Goal: Book appointment/travel/reservation

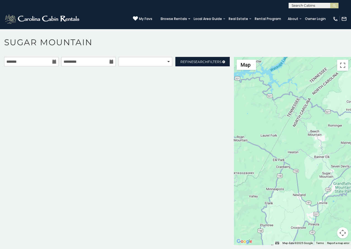
scroll to position [17, 0]
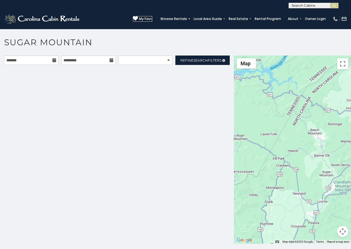
click at [138, 17] on icon at bounding box center [135, 18] width 5 height 5
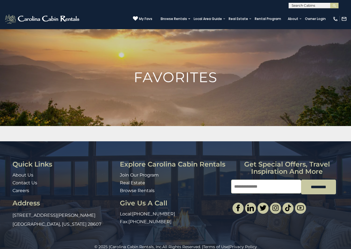
scroll to position [9, 0]
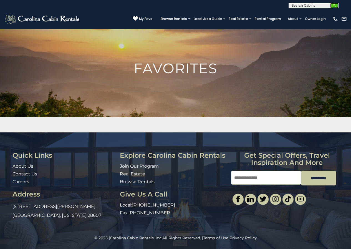
click at [336, 5] on img "submit" at bounding box center [335, 6] width 4 height 4
